Goal: Task Accomplishment & Management: Use online tool/utility

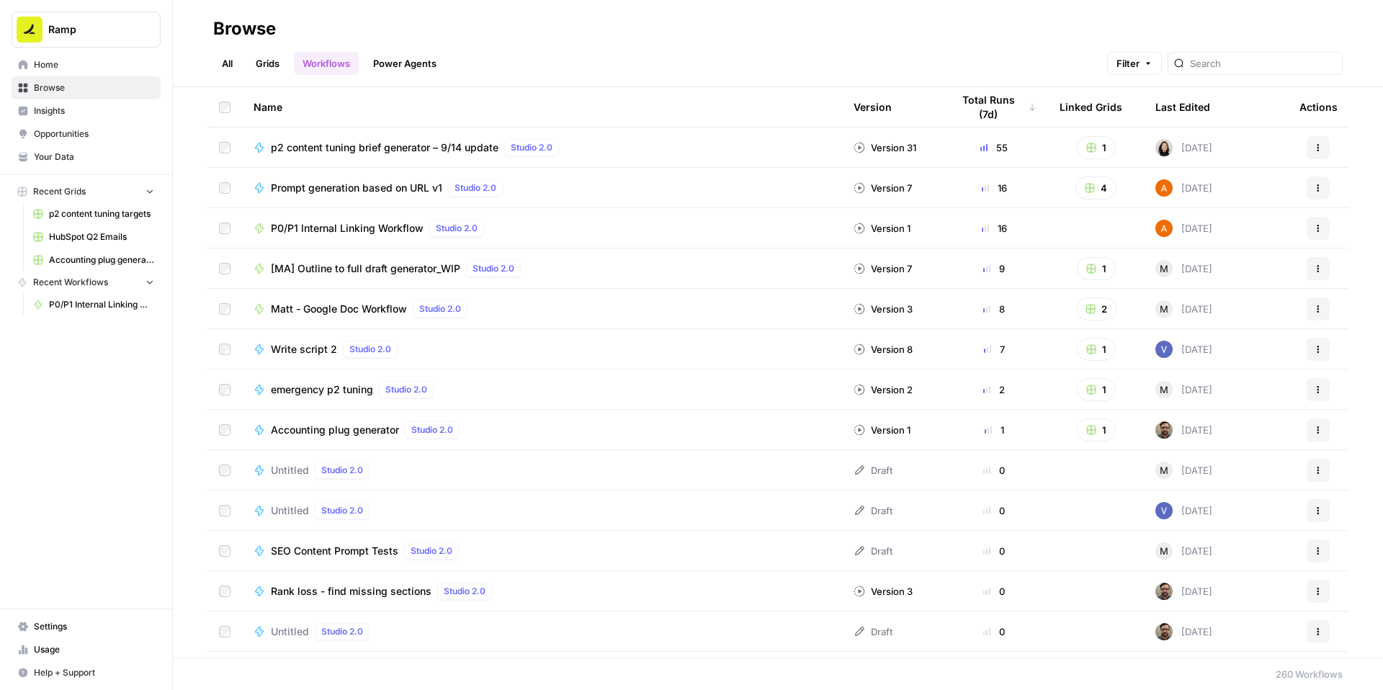
click at [365, 230] on span "P0/P1 Internal Linking Workflow" at bounding box center [347, 228] width 153 height 14
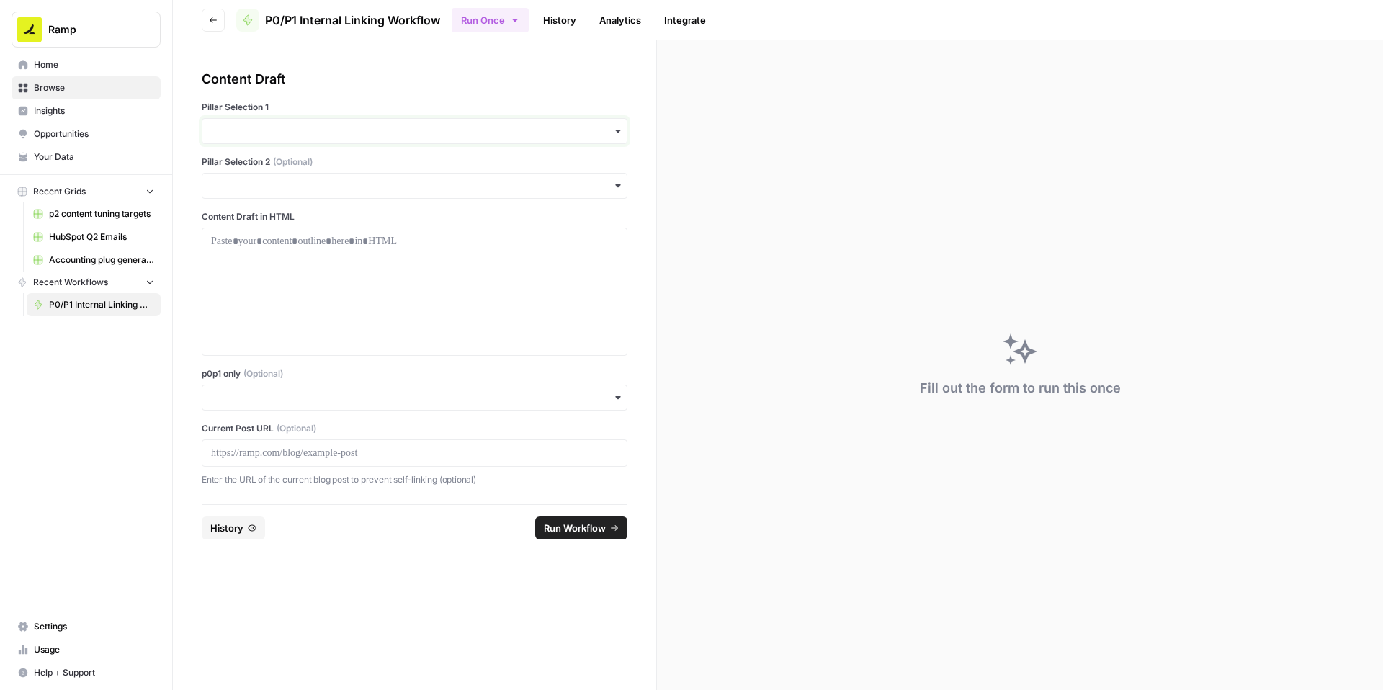
click at [588, 135] on input "Pillar Selection 1" at bounding box center [414, 131] width 407 height 14
click at [475, 174] on div "Accounts Payable" at bounding box center [414, 169] width 424 height 27
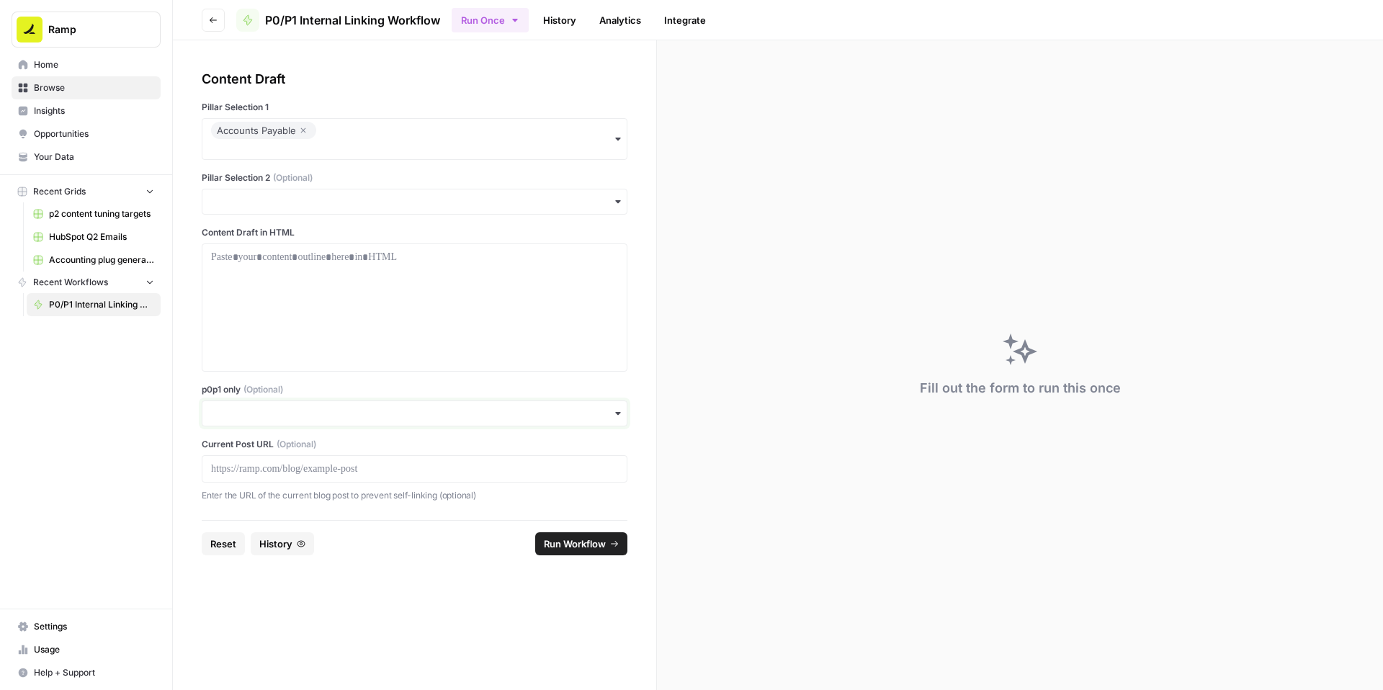
click at [347, 407] on input "p0p1 only (Optional)" at bounding box center [414, 413] width 407 height 14
click at [301, 447] on div "Yes" at bounding box center [414, 452] width 424 height 27
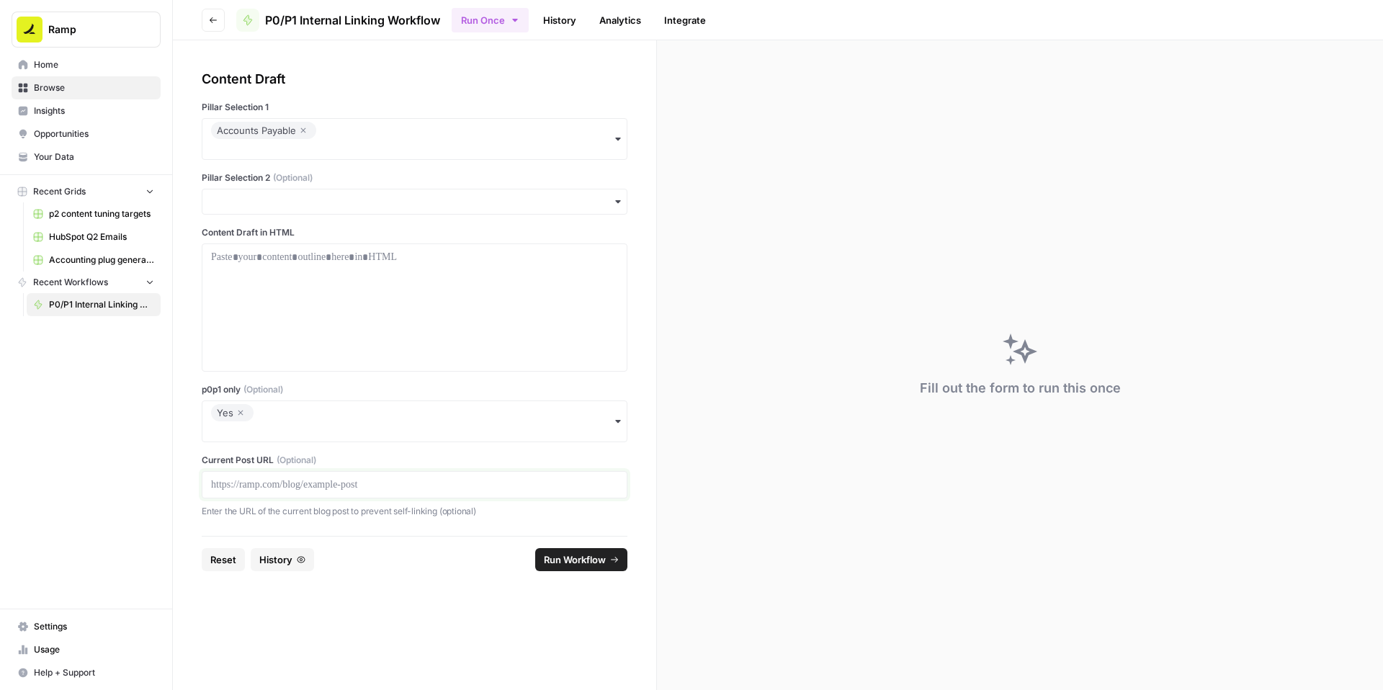
click at [293, 484] on p at bounding box center [414, 485] width 407 height 14
click at [396, 297] on div at bounding box center [414, 307] width 407 height 115
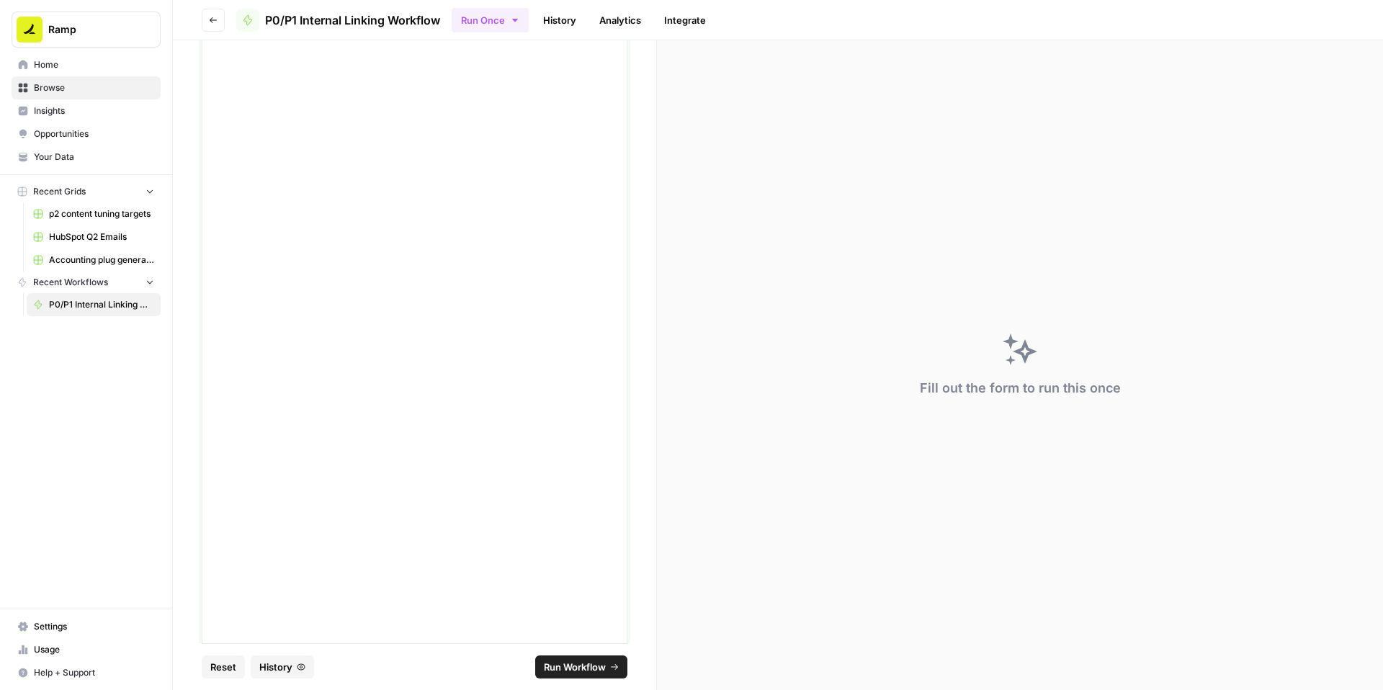
scroll to position [4834, 0]
click at [571, 663] on span "Run Workflow" at bounding box center [575, 667] width 62 height 14
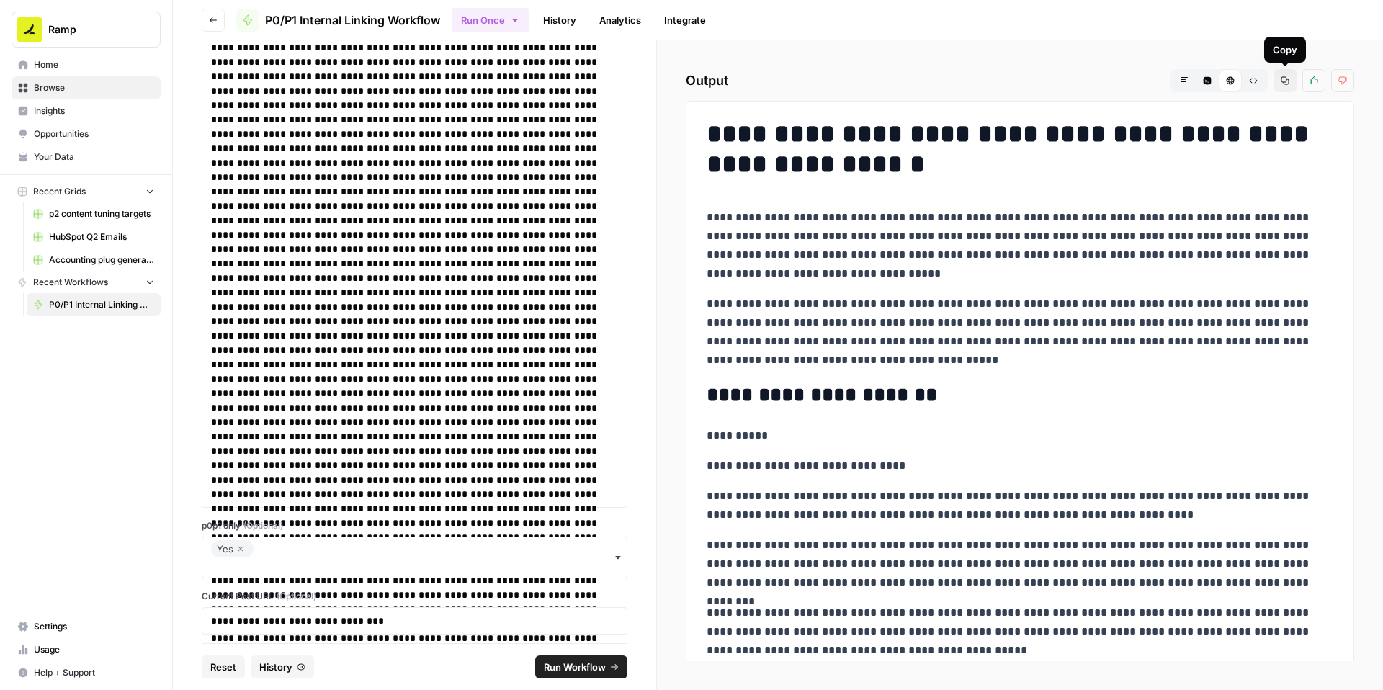
click at [1286, 79] on icon "button" at bounding box center [1285, 80] width 9 height 9
click at [242, 550] on icon "button" at bounding box center [240, 548] width 9 height 17
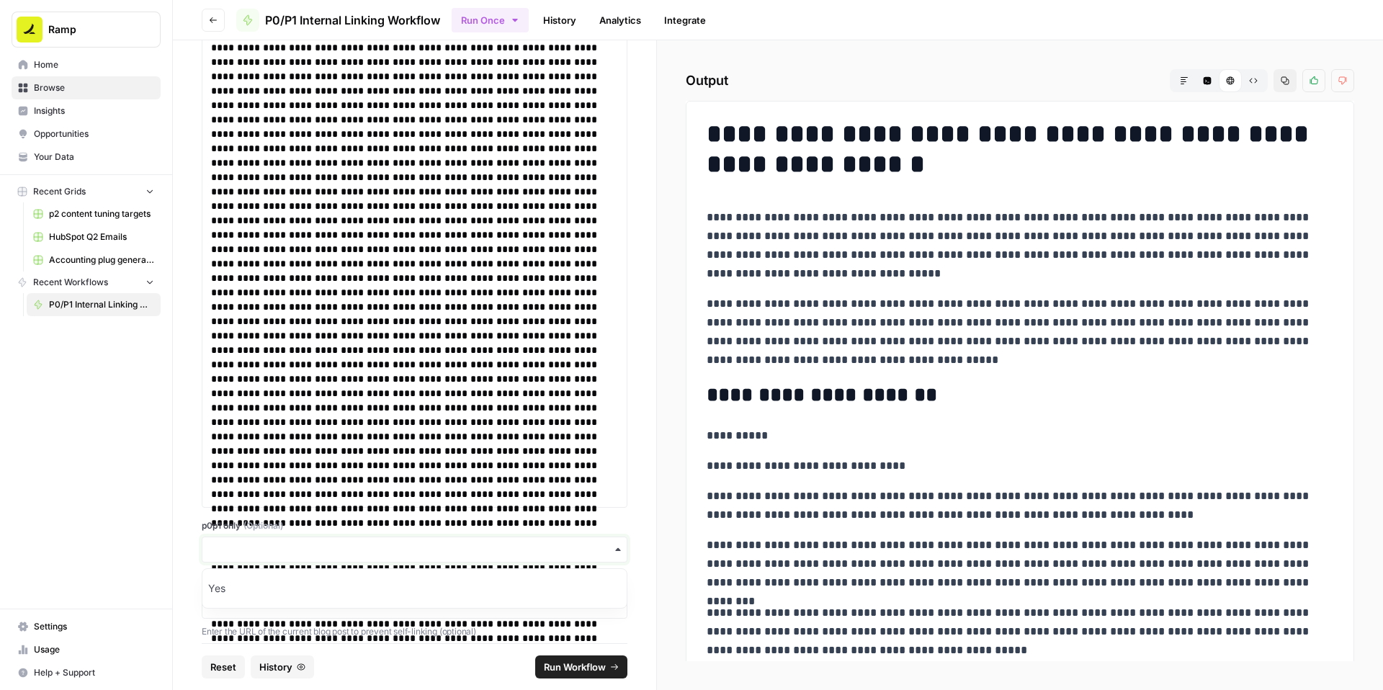
click at [242, 550] on input "p0p1 only (Optional)" at bounding box center [414, 549] width 407 height 14
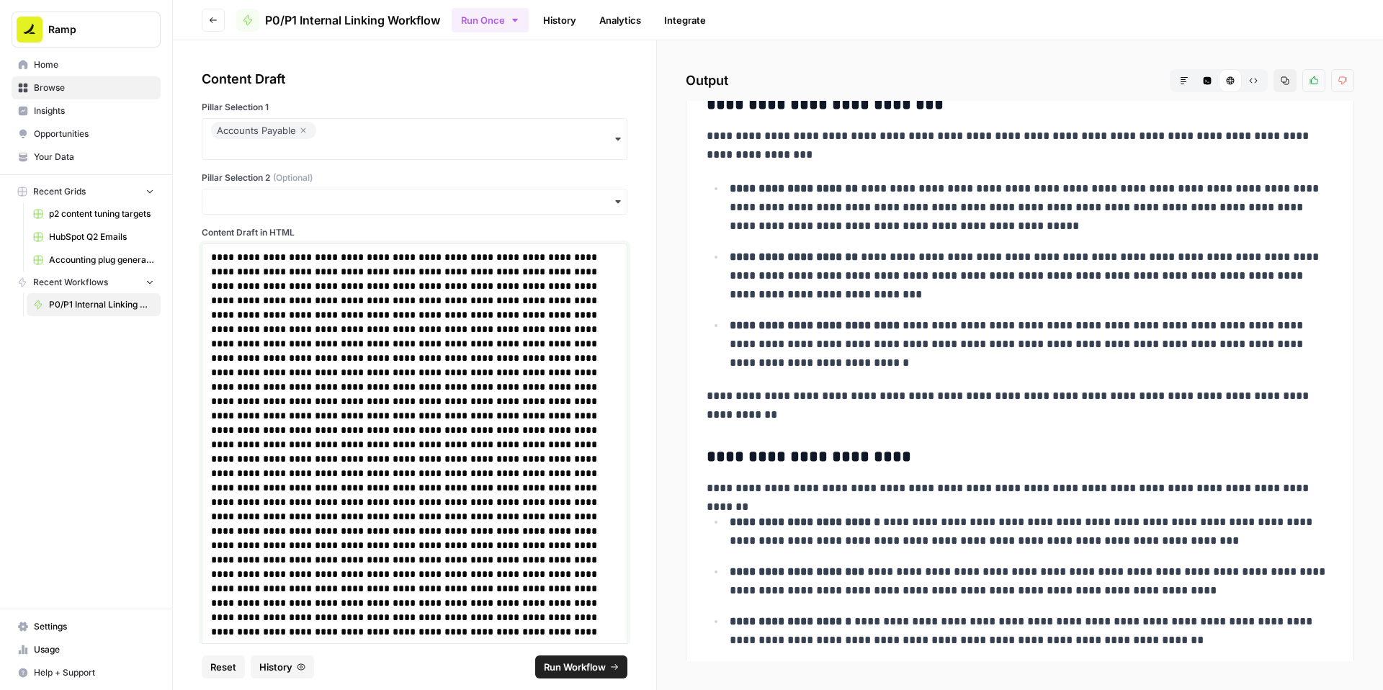
scroll to position [7709, 0]
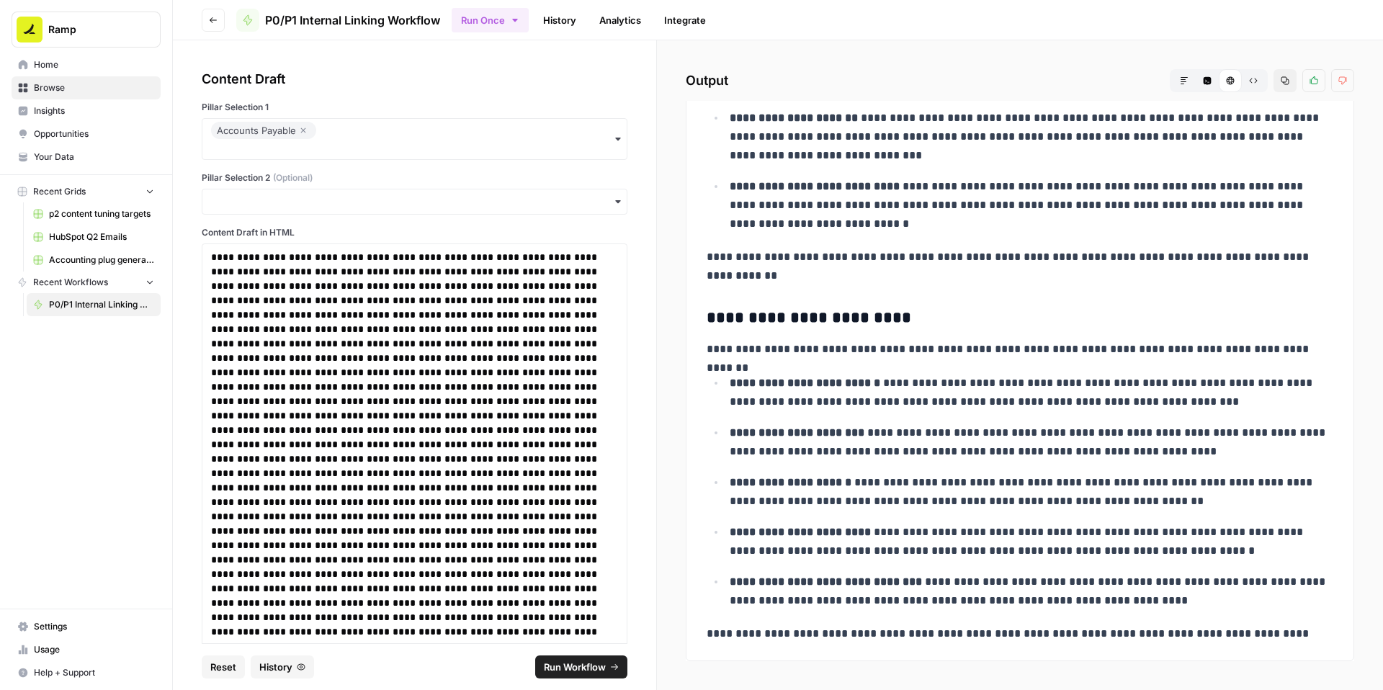
click at [574, 664] on span "Run Workflow" at bounding box center [575, 667] width 62 height 14
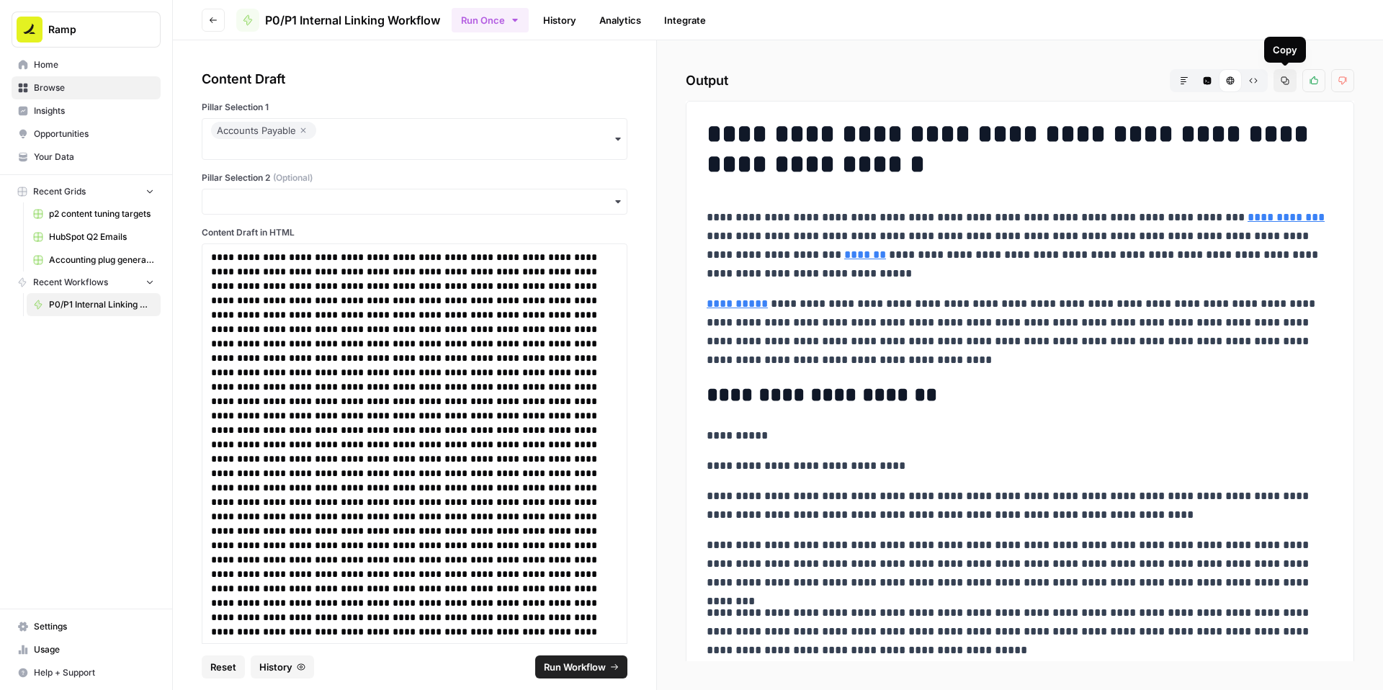
click at [1287, 79] on icon "button" at bounding box center [1286, 81] width 8 height 8
